Goal: Task Accomplishment & Management: Complete application form

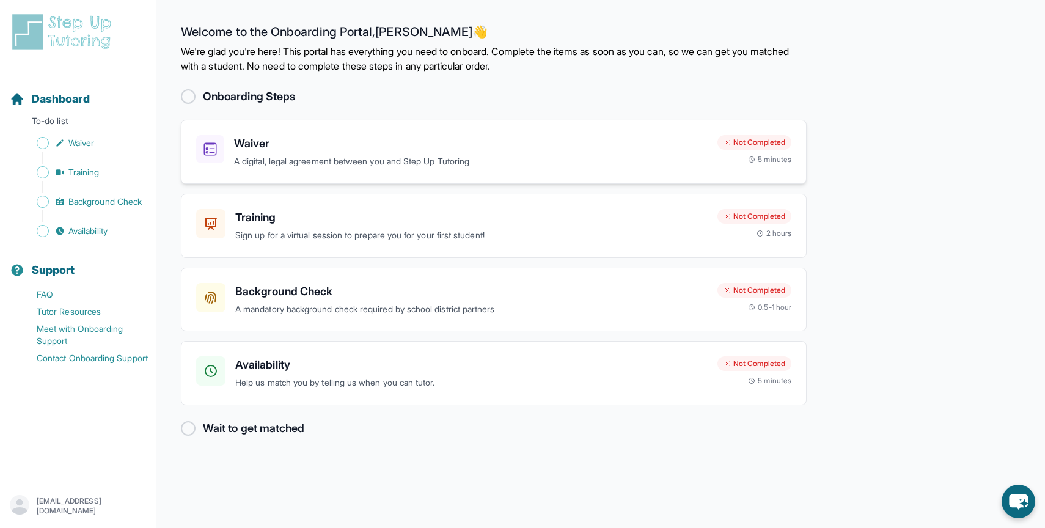
click at [267, 149] on h3 "Waiver" at bounding box center [470, 143] width 473 height 17
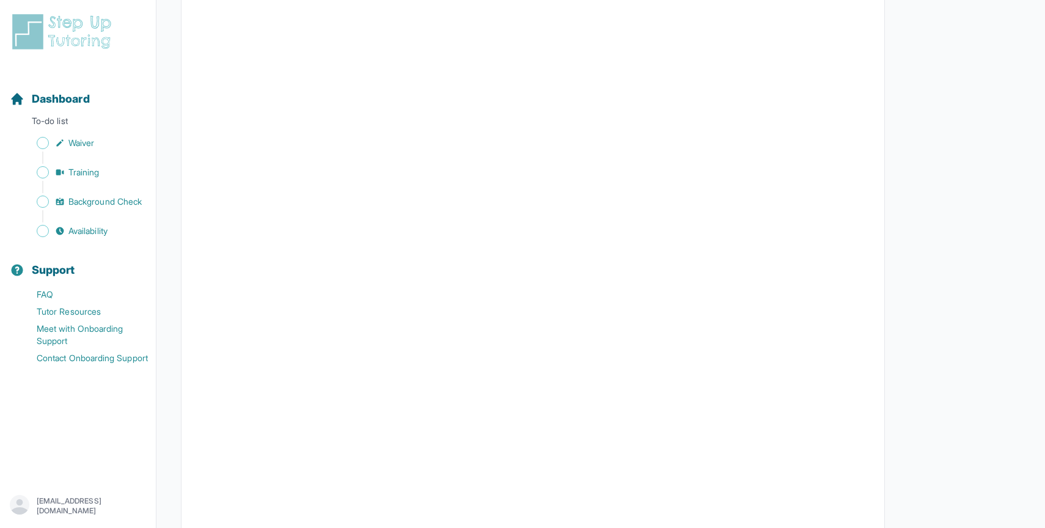
scroll to position [2124, 0]
click at [46, 171] on span "Sidebar" at bounding box center [43, 172] width 12 height 12
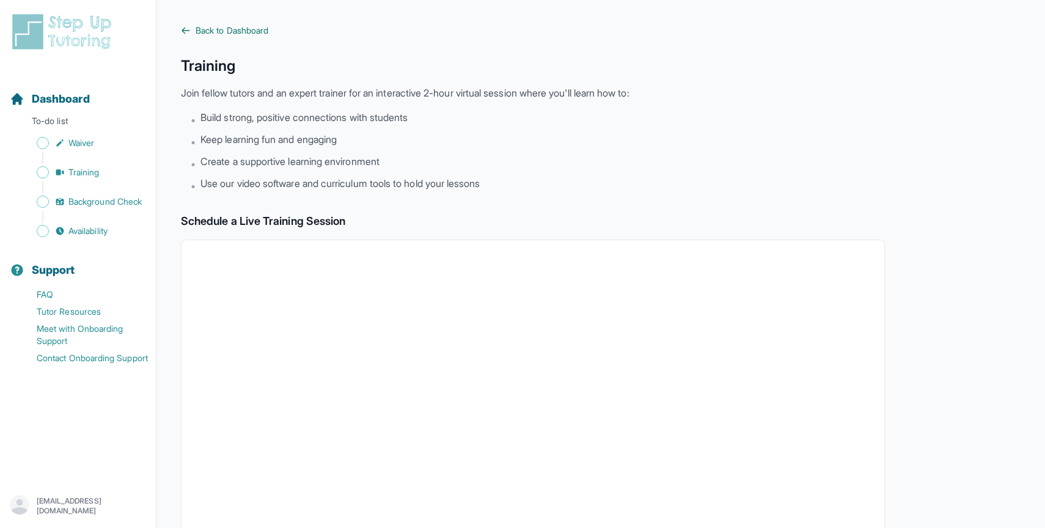
click at [217, 34] on span "Back to Dashboard" at bounding box center [231, 30] width 73 height 12
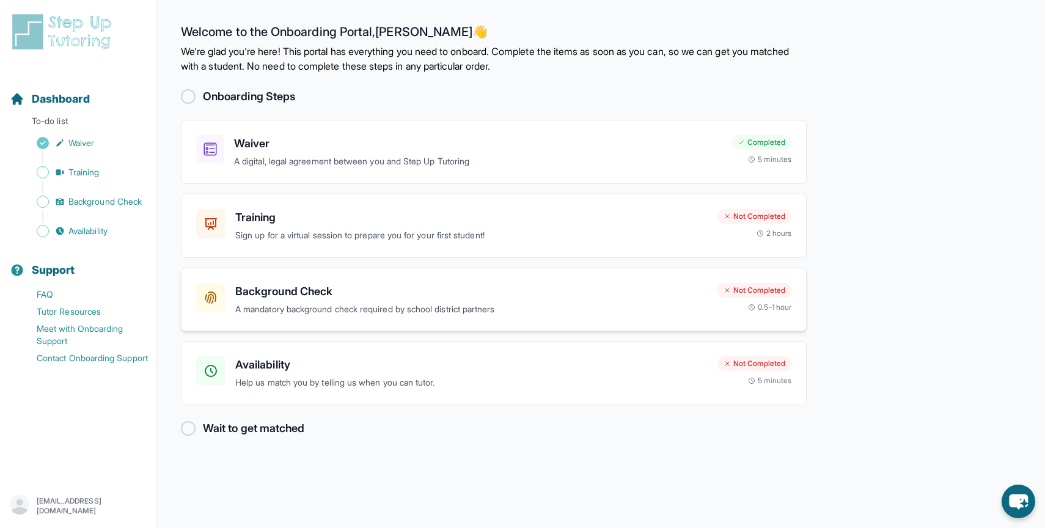
click at [260, 293] on h3 "Background Check" at bounding box center [471, 291] width 472 height 17
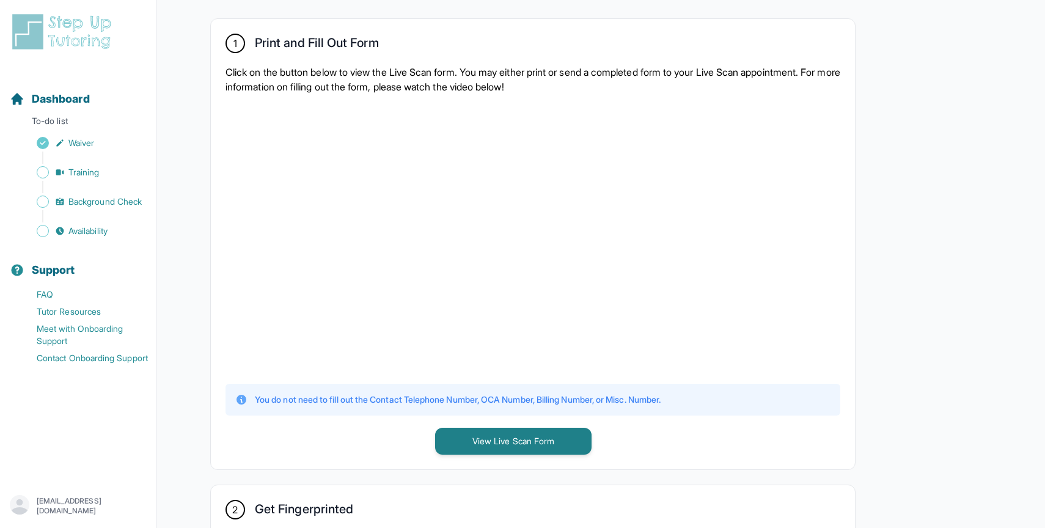
scroll to position [231, 0]
click at [548, 439] on button "View Live Scan Form" at bounding box center [513, 439] width 156 height 27
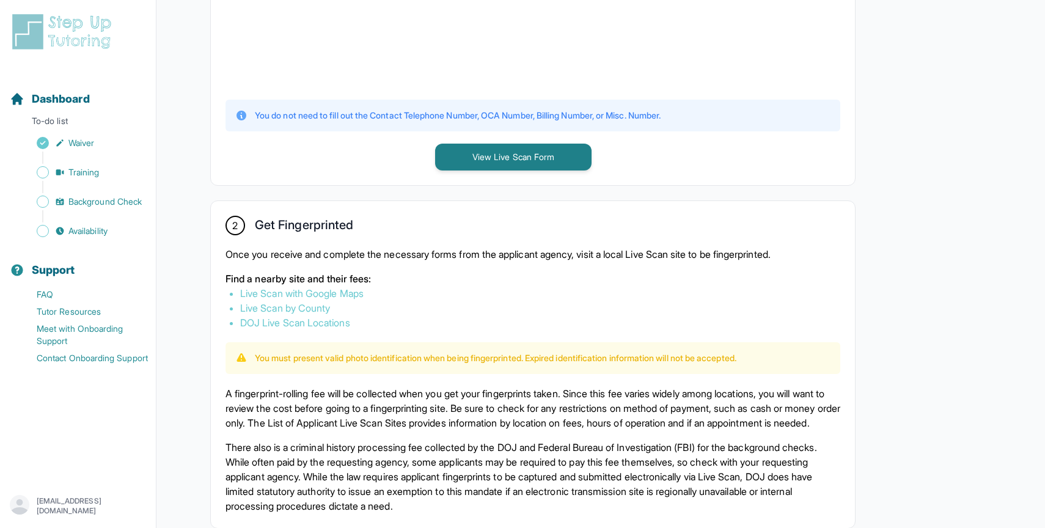
scroll to position [516, 0]
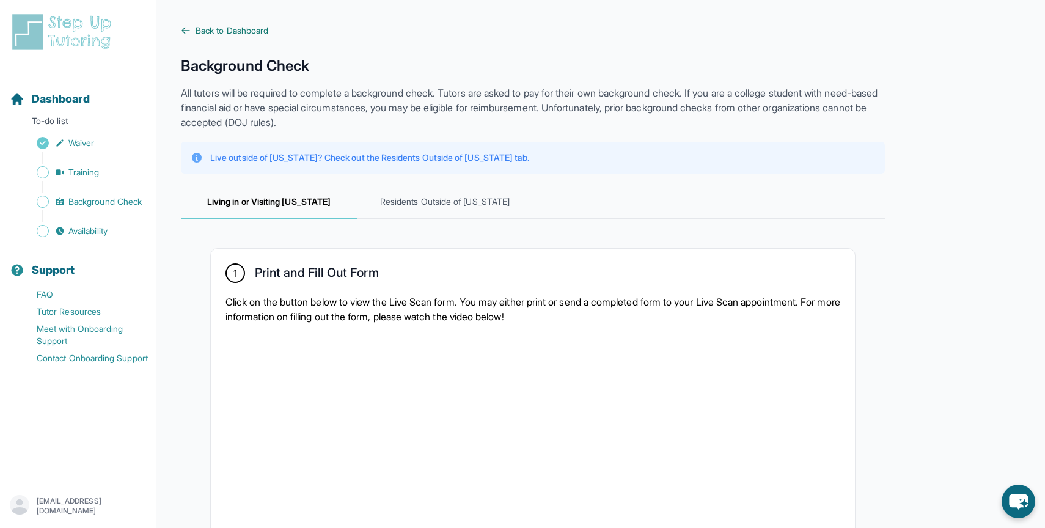
click at [202, 28] on span "Back to Dashboard" at bounding box center [231, 30] width 73 height 12
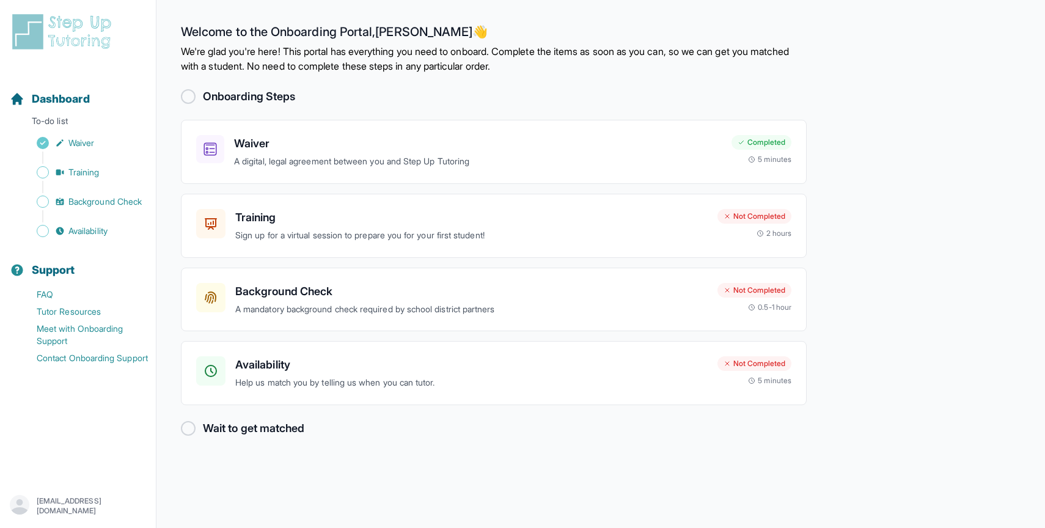
click at [955, 145] on main "Welcome to the Onboarding Portal, [PERSON_NAME] 👋 We're glad you're here! This …" at bounding box center [600, 264] width 888 height 528
